Goal: Task Accomplishment & Management: Manage account settings

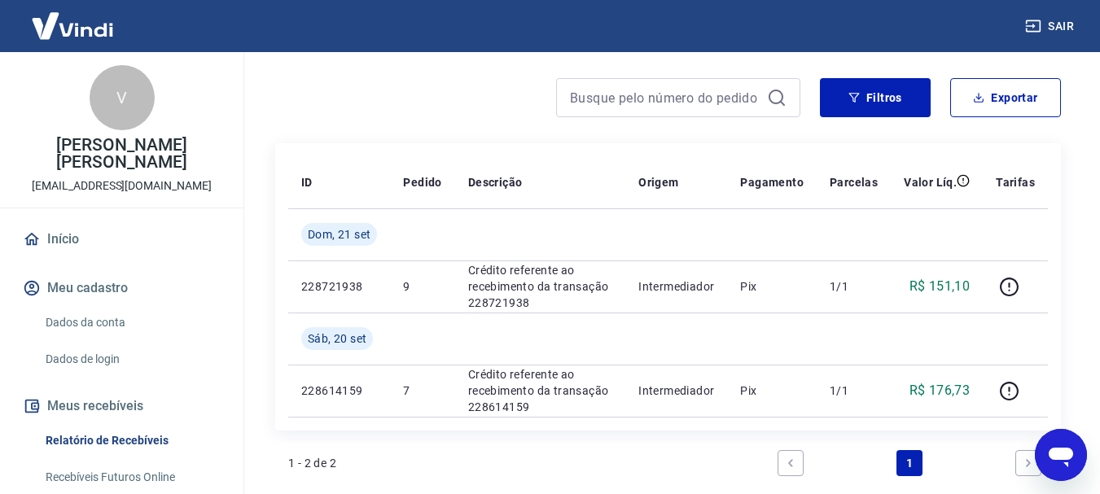
scroll to position [163, 0]
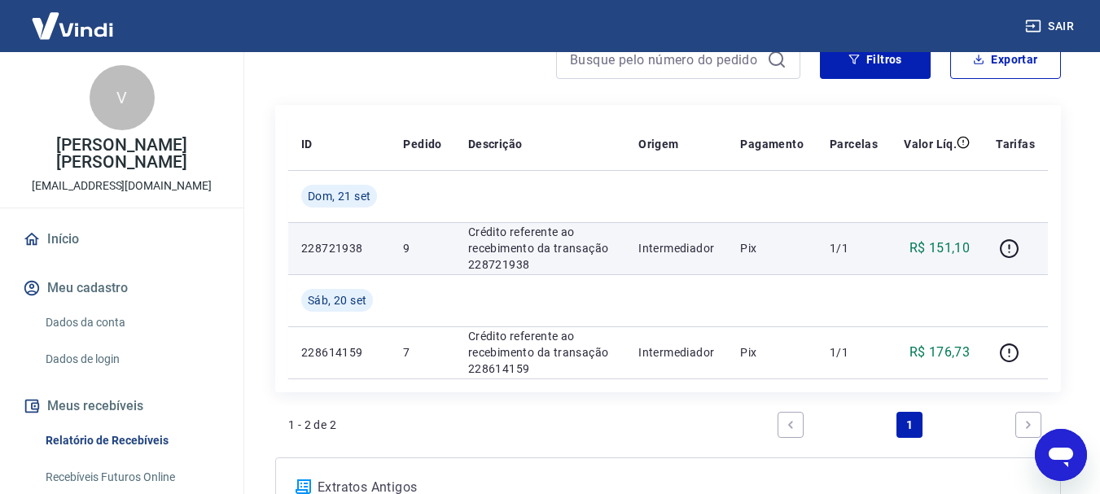
click at [484, 252] on p "Crédito referente ao recebimento da transação 228721938" at bounding box center [540, 248] width 144 height 49
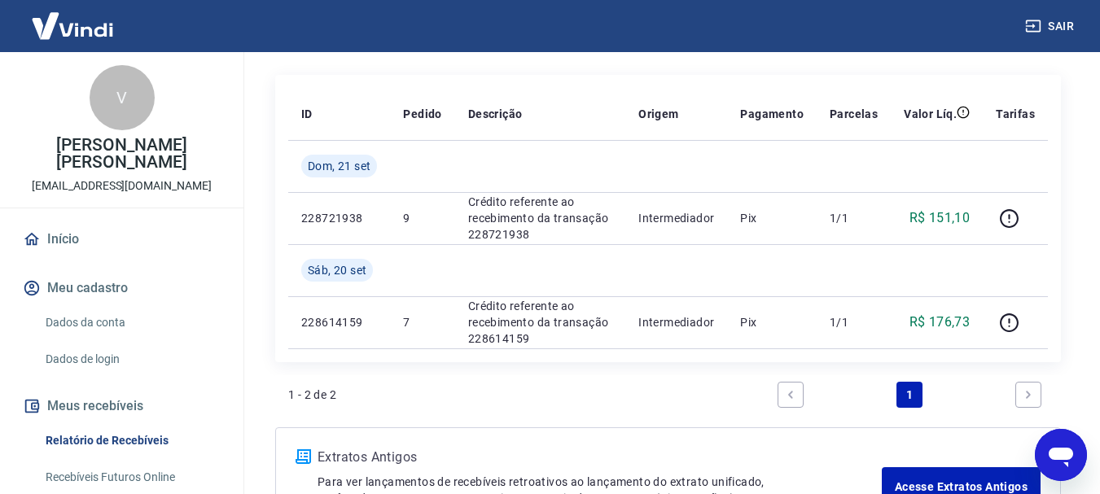
scroll to position [315, 0]
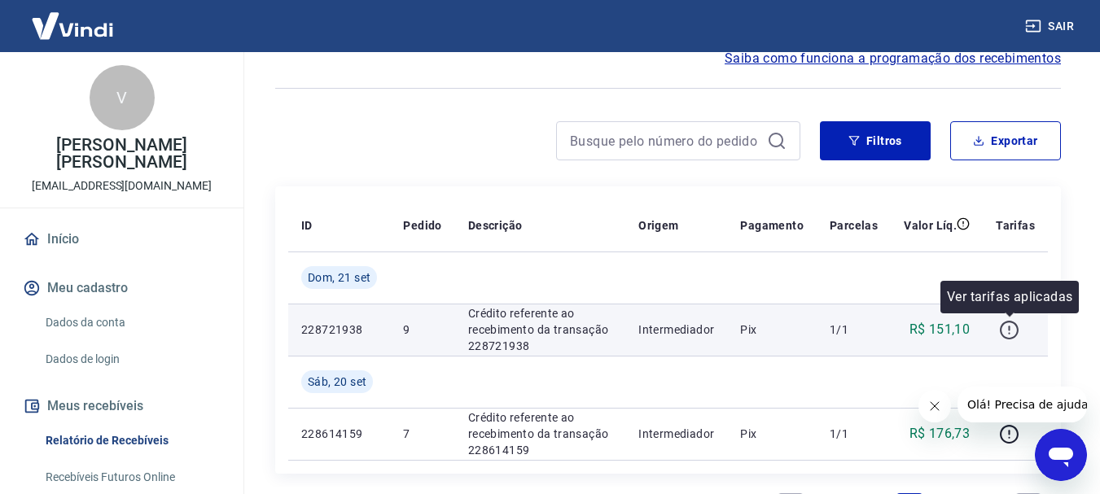
scroll to position [163, 0]
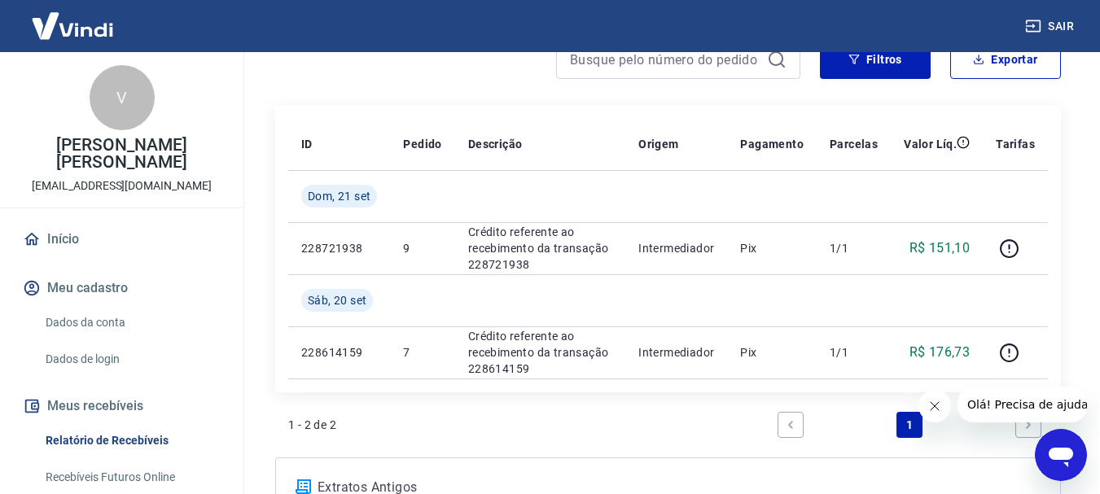
click at [929, 401] on icon "Fechar mensagem da empresa" at bounding box center [933, 406] width 13 height 13
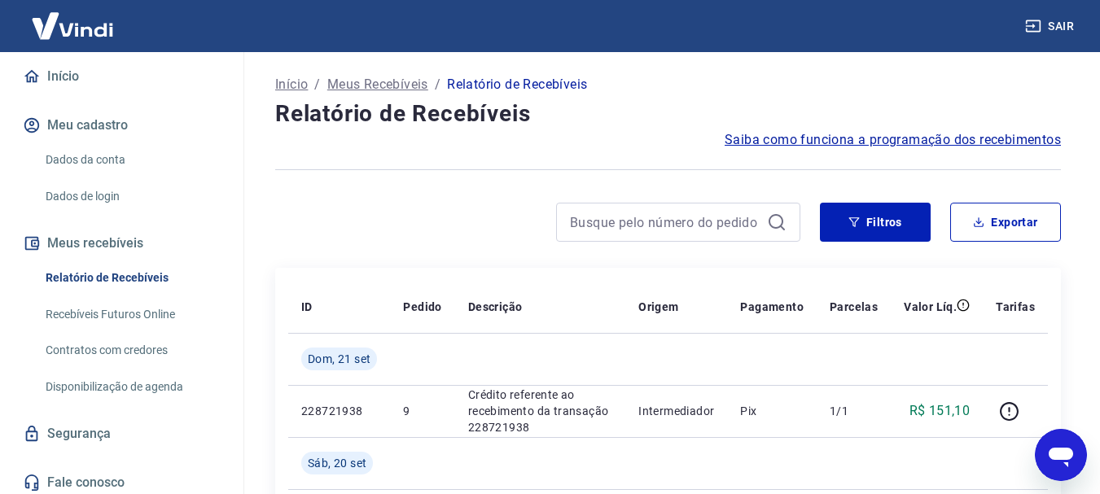
scroll to position [169, 0]
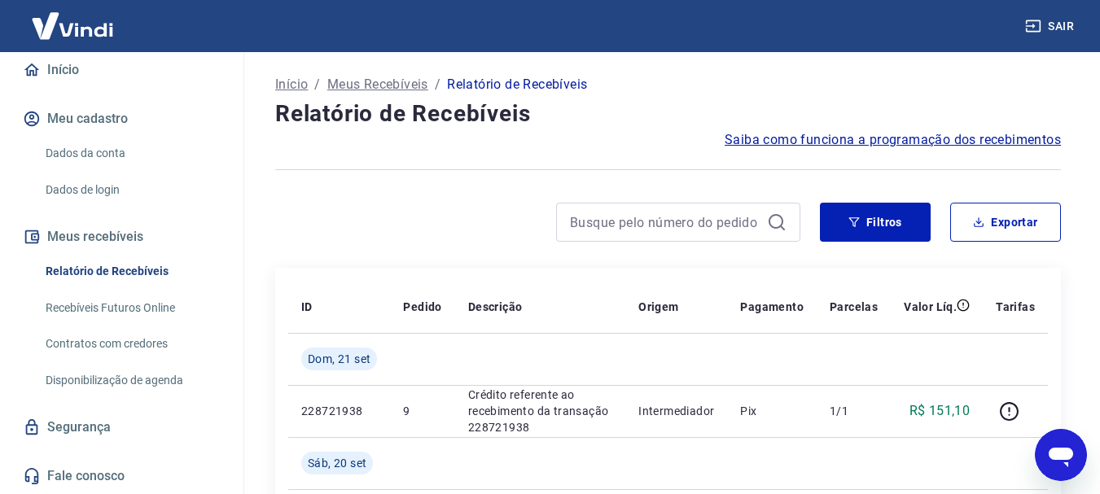
click at [173, 380] on link "Disponibilização de agenda" at bounding box center [131, 380] width 185 height 33
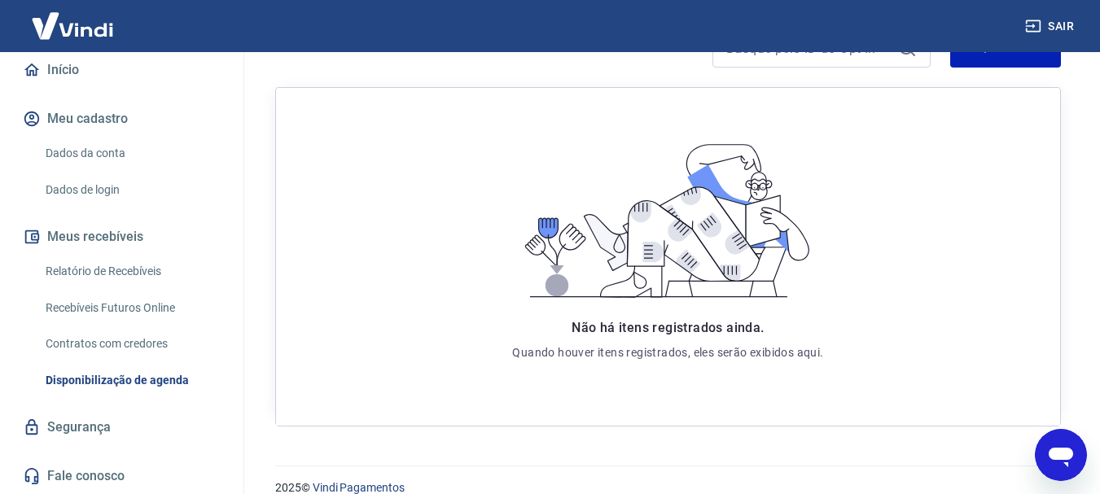
scroll to position [308, 0]
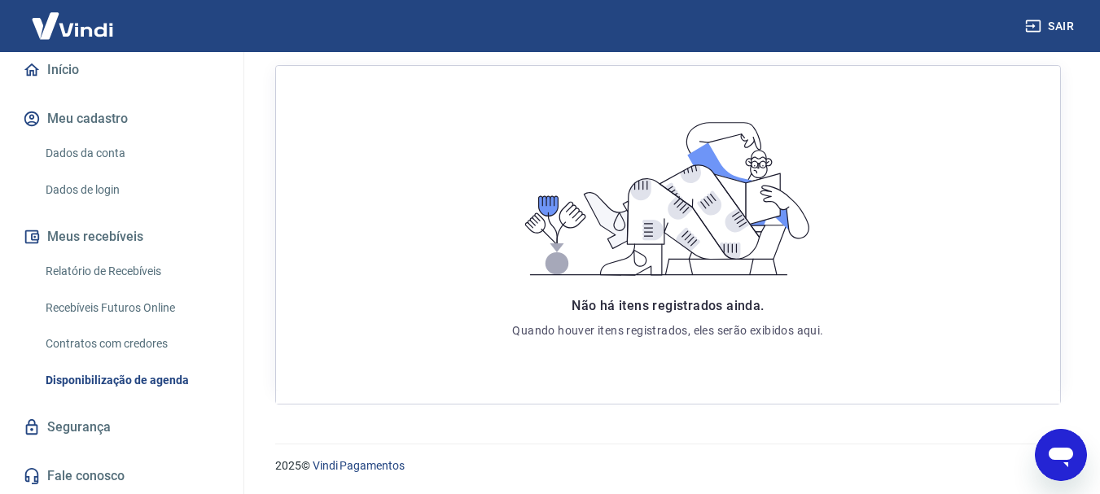
click at [142, 433] on link "Segurança" at bounding box center [122, 427] width 204 height 36
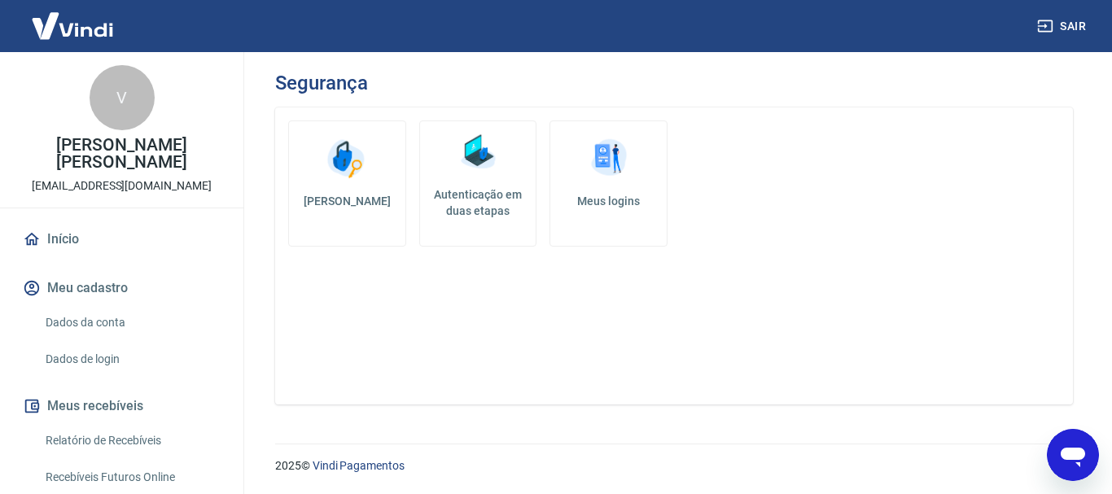
click at [89, 242] on link "Início" at bounding box center [122, 239] width 204 height 36
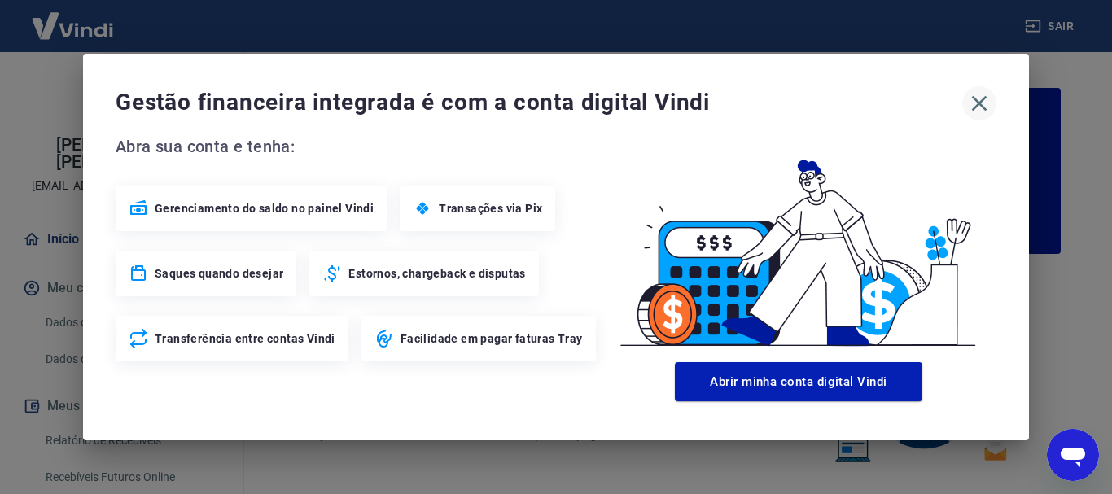
click at [974, 108] on icon "button" at bounding box center [979, 103] width 15 height 15
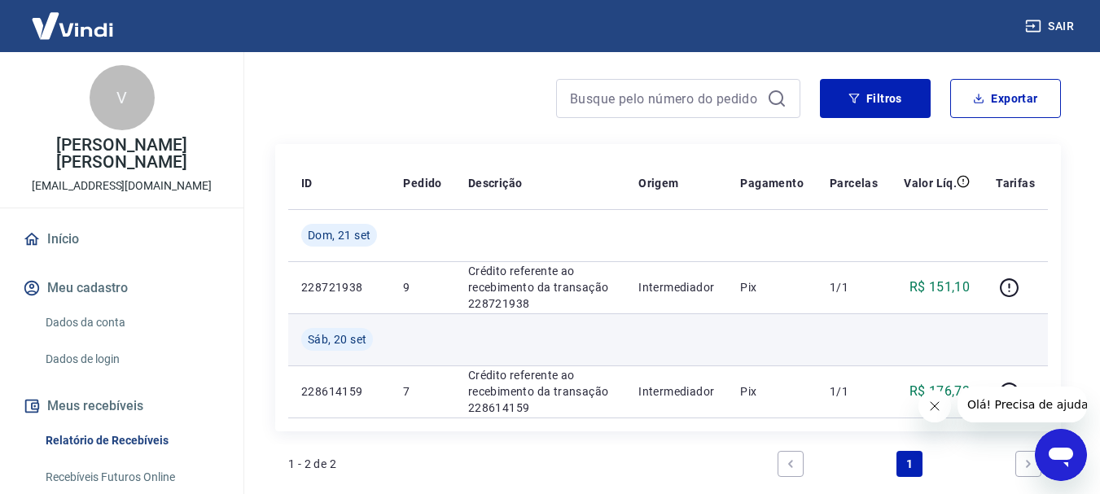
scroll to position [152, 0]
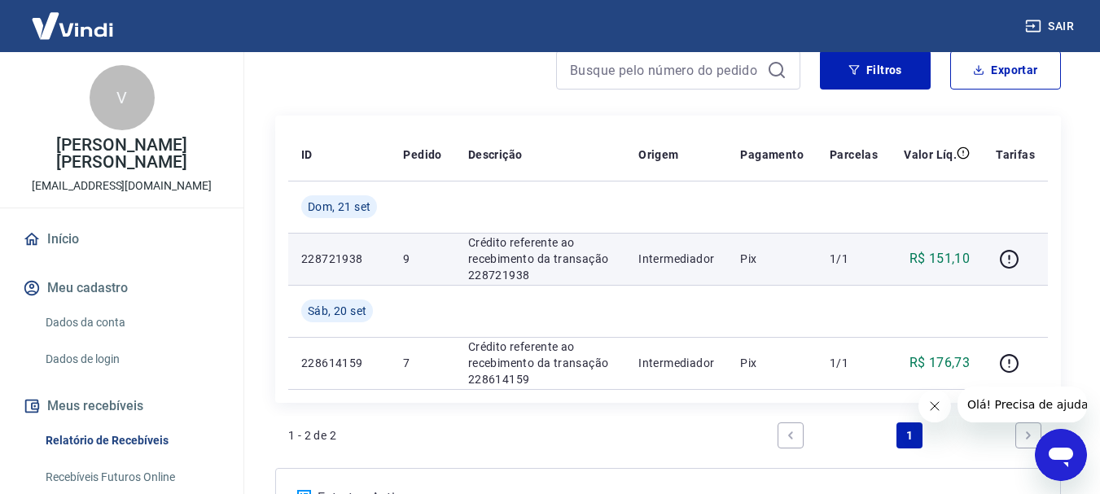
click at [333, 256] on p "228721938" at bounding box center [339, 259] width 76 height 16
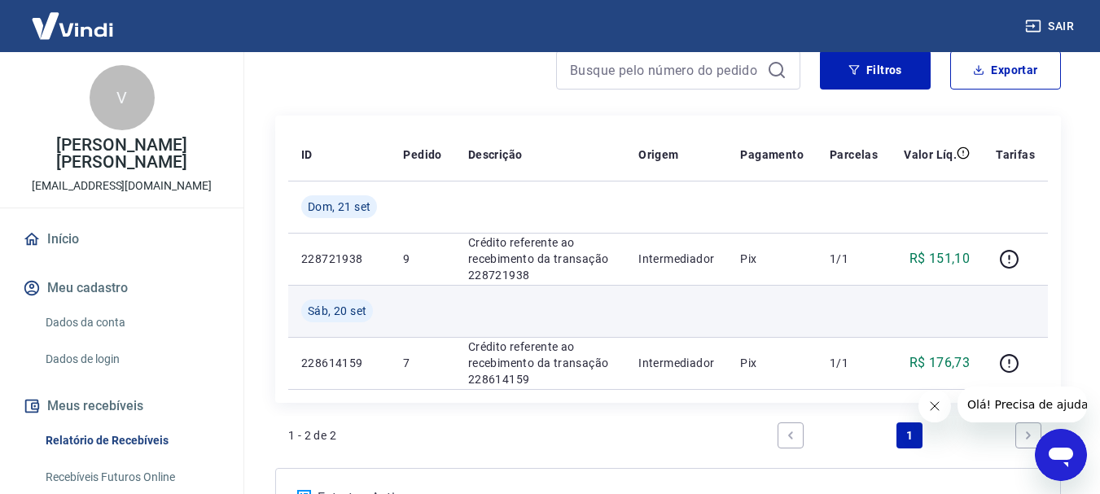
click at [340, 309] on span "Sáb, 20 set" at bounding box center [337, 311] width 59 height 16
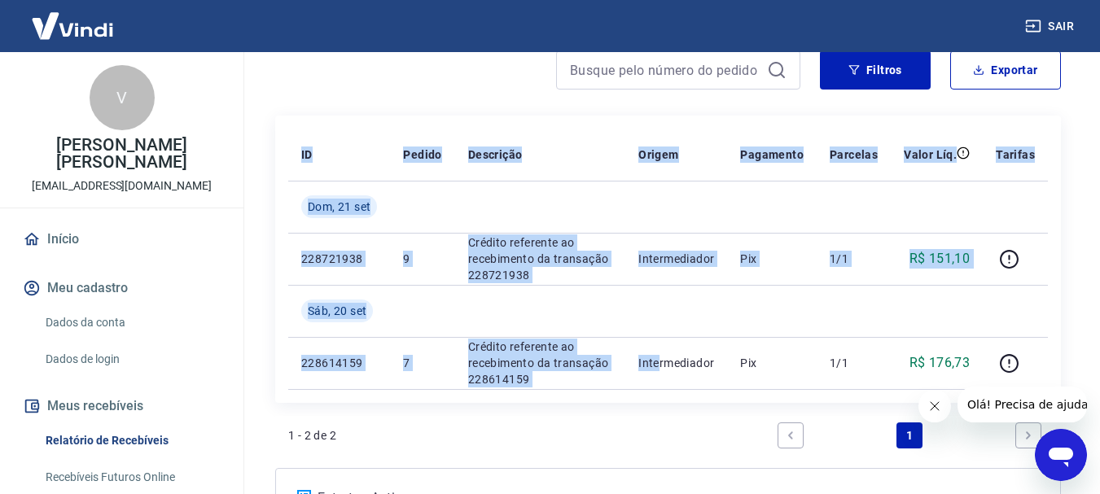
drag, startPoint x: 665, startPoint y: 366, endPoint x: 1053, endPoint y: 356, distance: 387.6
click at [1056, 356] on div "ID Pedido Descrição Origem Pagamento Parcelas Valor Líq. Tarifas Dom, 21 set 22…" at bounding box center [668, 259] width 786 height 287
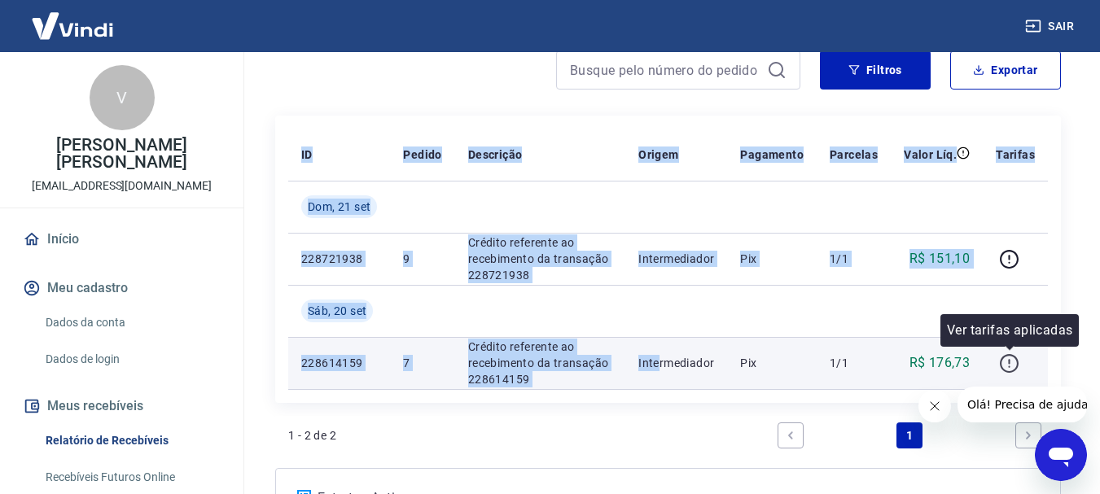
click at [1011, 360] on icon "button" at bounding box center [1009, 363] width 20 height 20
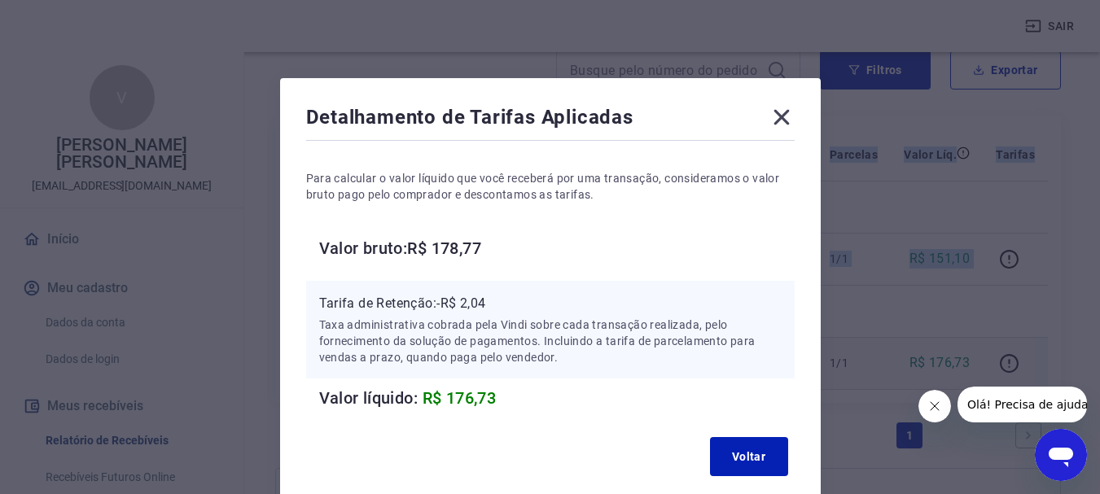
click at [633, 340] on p "Taxa administrativa cobrada pela Vindi sobre cada transação realizada, pelo for…" at bounding box center [550, 341] width 462 height 49
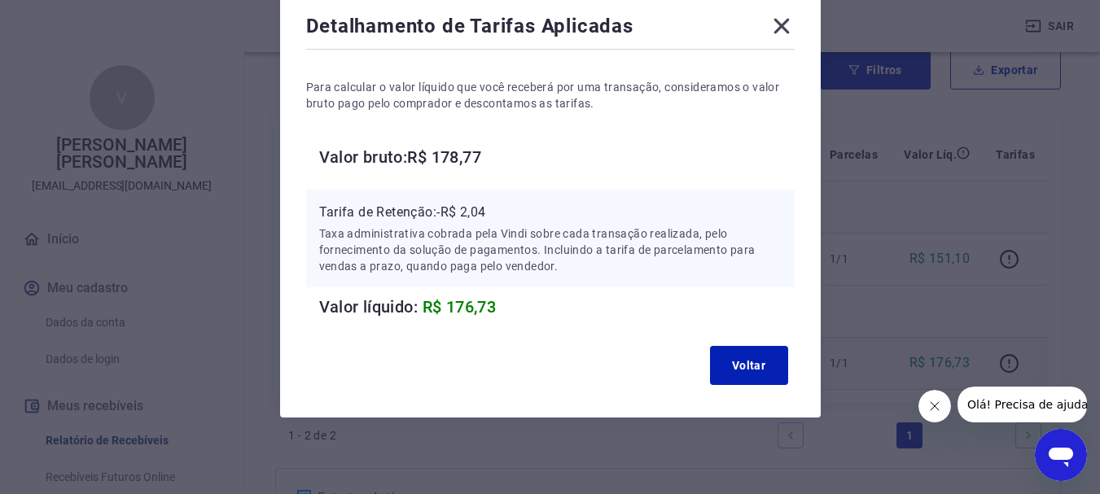
scroll to position [93, 0]
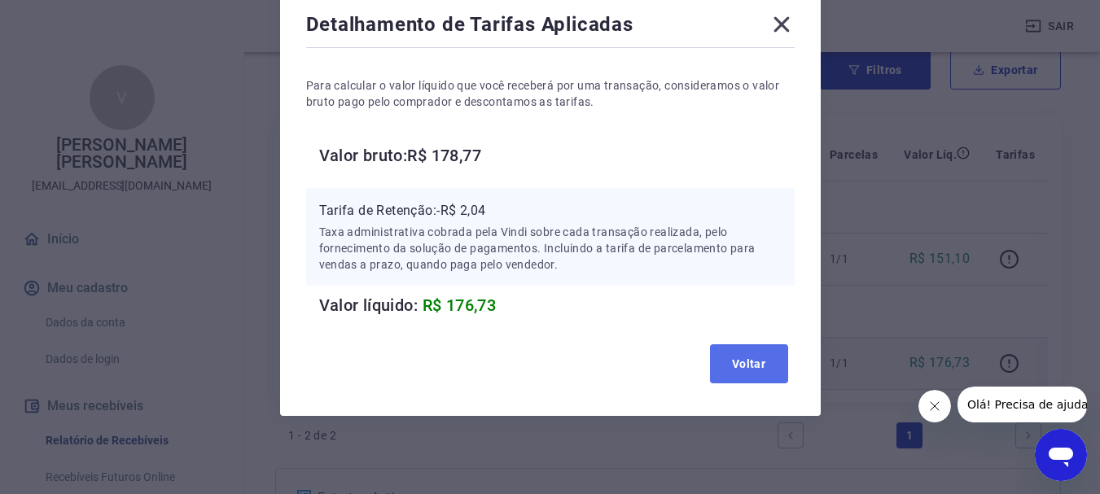
click at [745, 370] on button "Voltar" at bounding box center [749, 363] width 78 height 39
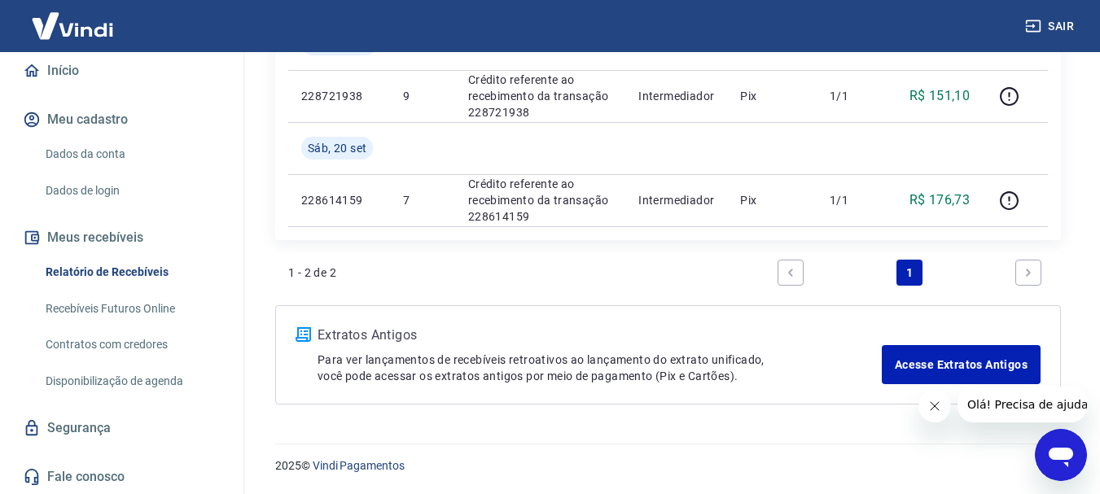
scroll to position [169, 0]
click at [104, 148] on link "Dados da conta" at bounding box center [131, 153] width 185 height 33
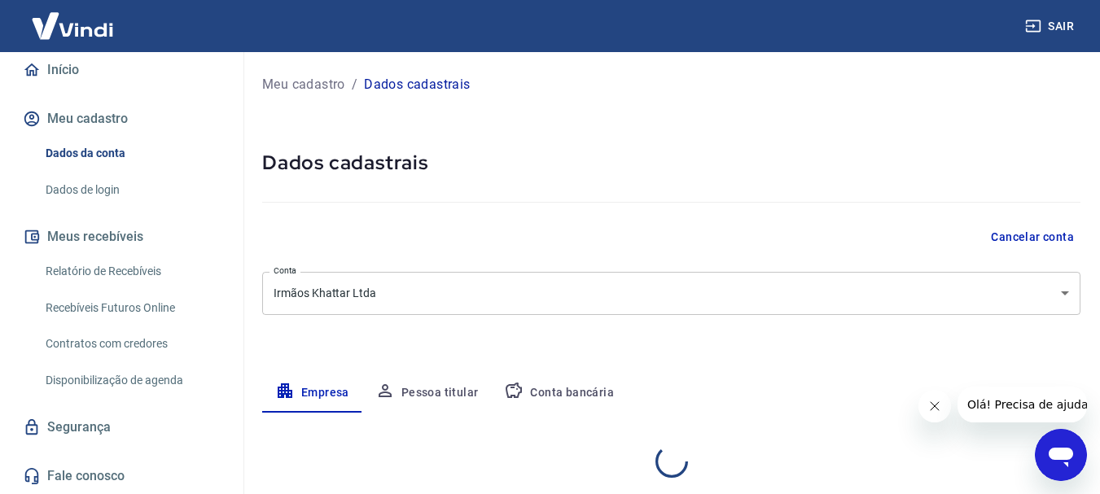
select select "SP"
select select "business"
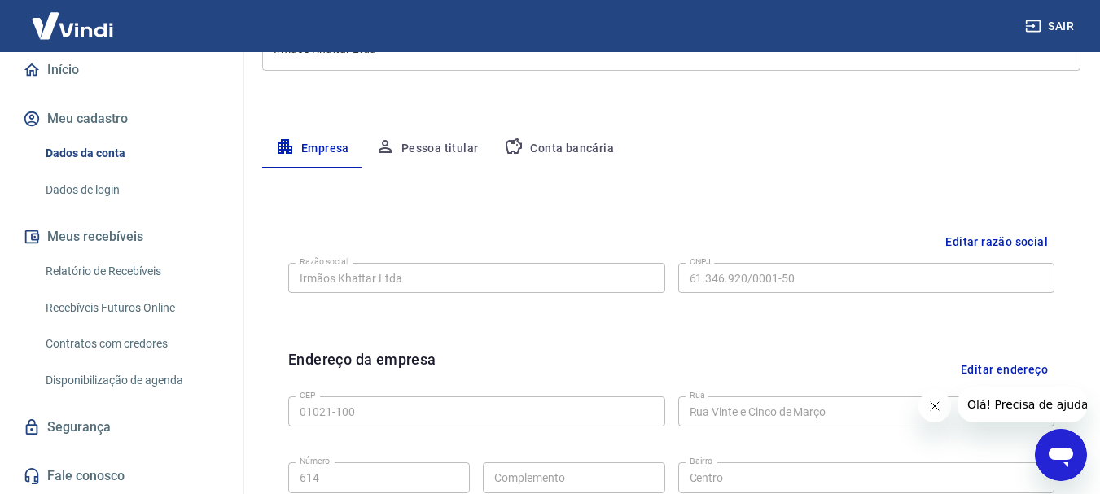
click at [432, 122] on div "Meu cadastro / Dados cadastrais Dados cadastrais Cancelar conta Conta Irmãos Kh…" at bounding box center [671, 334] width 857 height 1052
click at [437, 139] on button "Pessoa titular" at bounding box center [426, 148] width 129 height 39
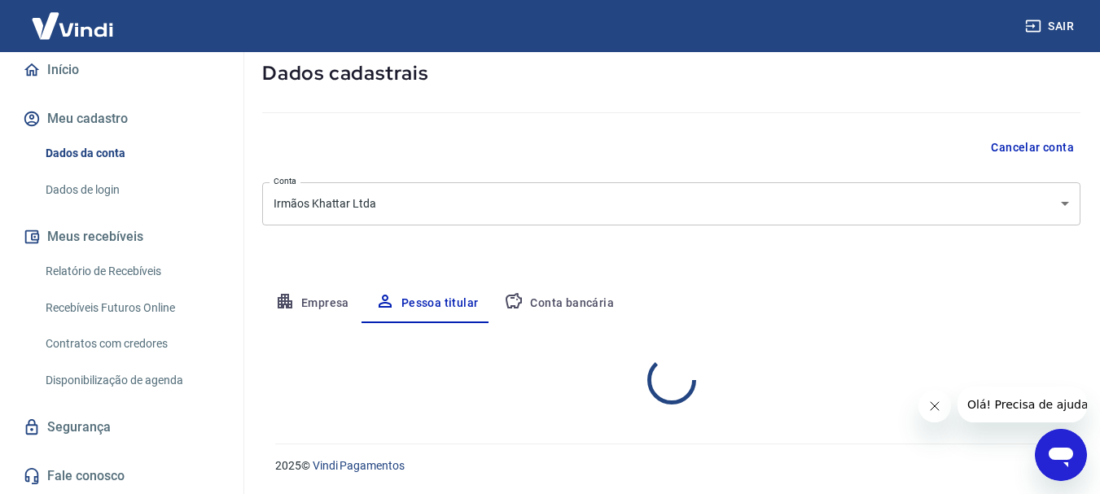
scroll to position [157, 0]
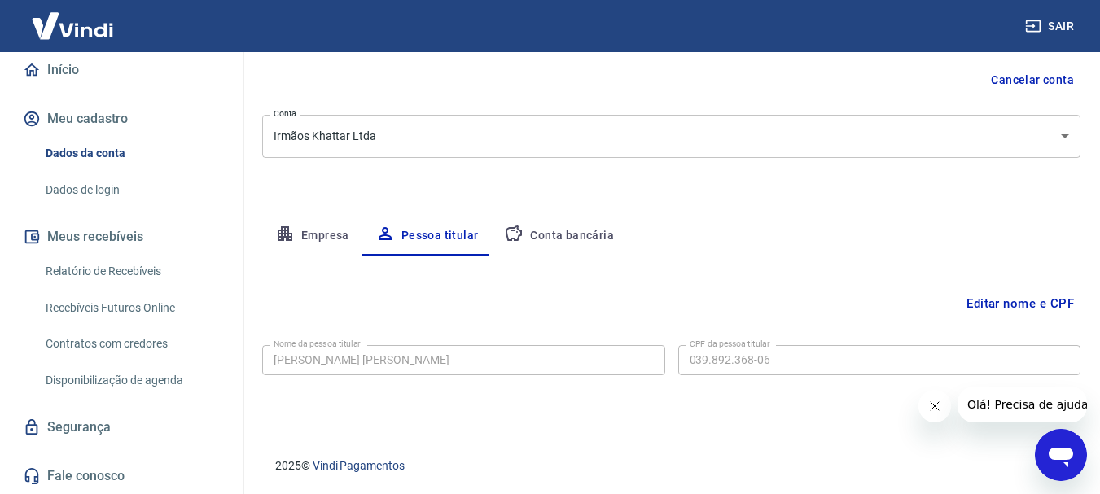
click at [529, 230] on button "Conta bancária" at bounding box center [559, 236] width 136 height 39
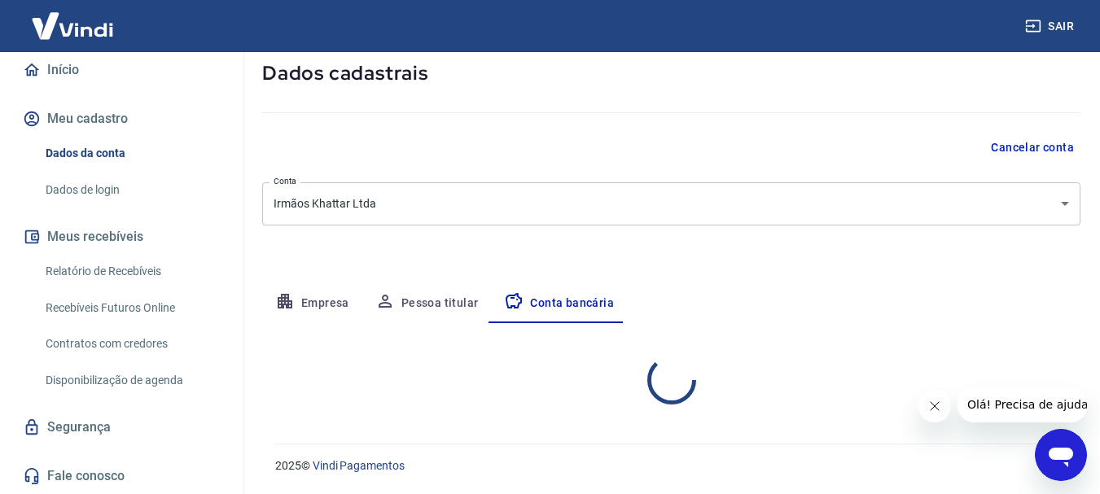
select select "1"
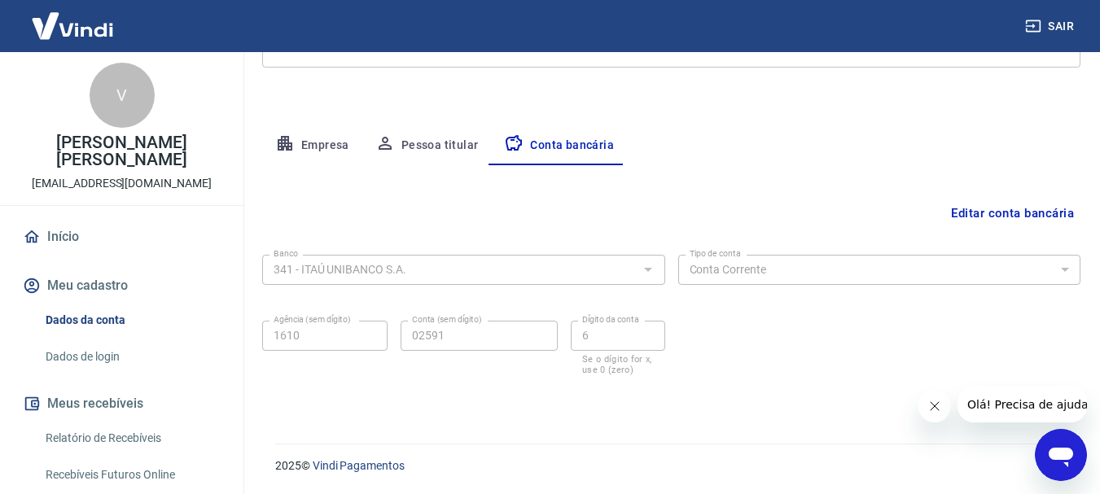
scroll to position [0, 0]
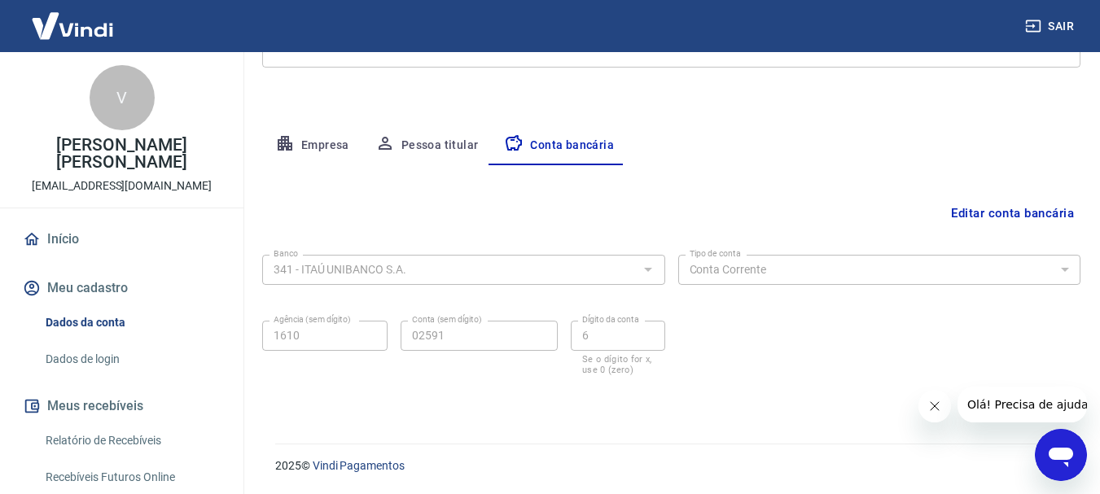
click at [99, 242] on link "Início" at bounding box center [122, 239] width 204 height 36
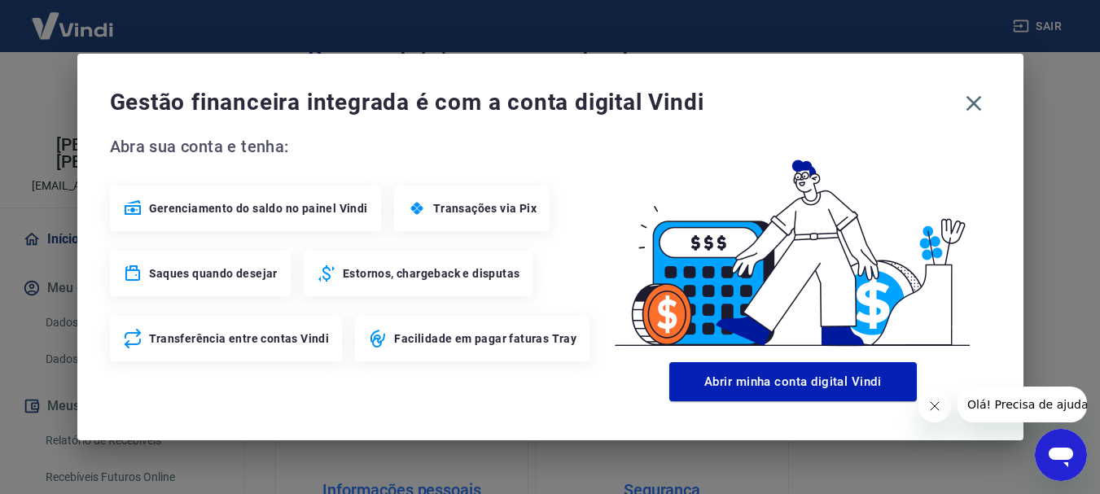
scroll to position [882, 0]
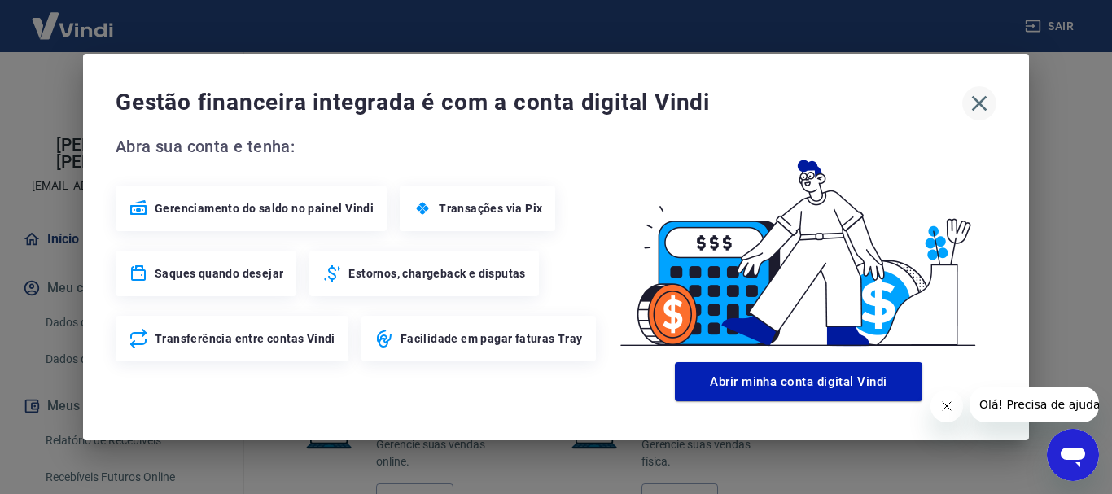
click at [975, 105] on icon "button" at bounding box center [979, 103] width 26 height 26
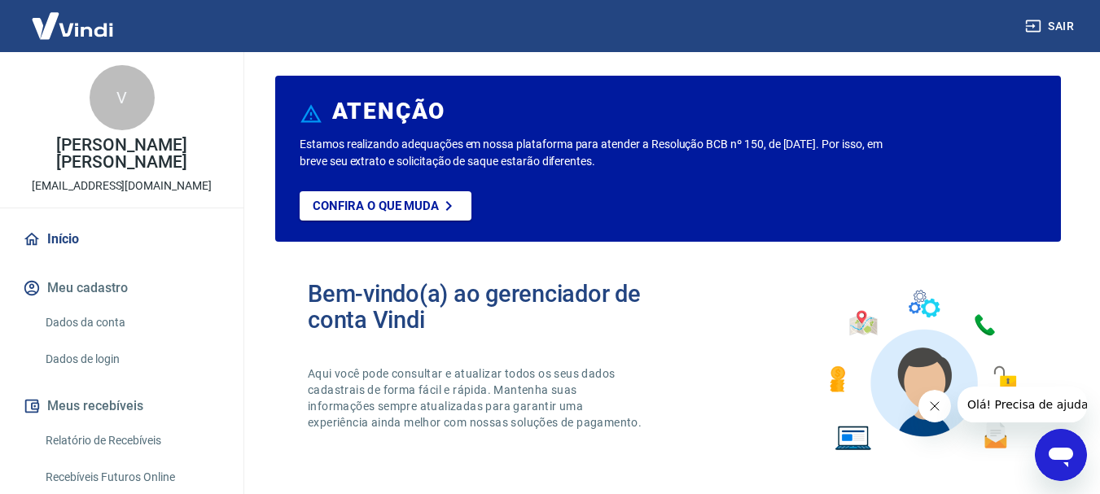
scroll to position [0, 0]
